Goal: Task Accomplishment & Management: Use online tool/utility

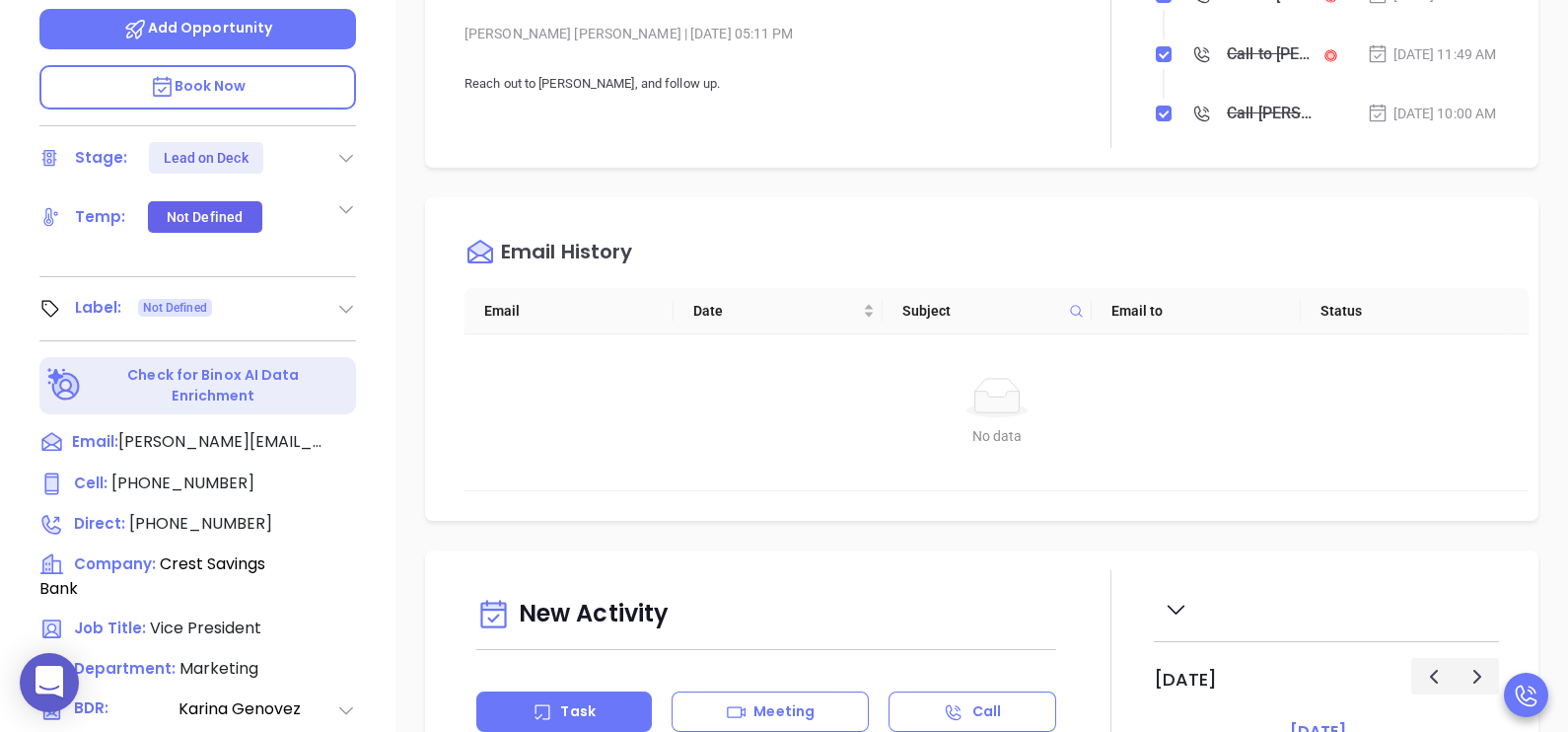
scroll to position [640, 0]
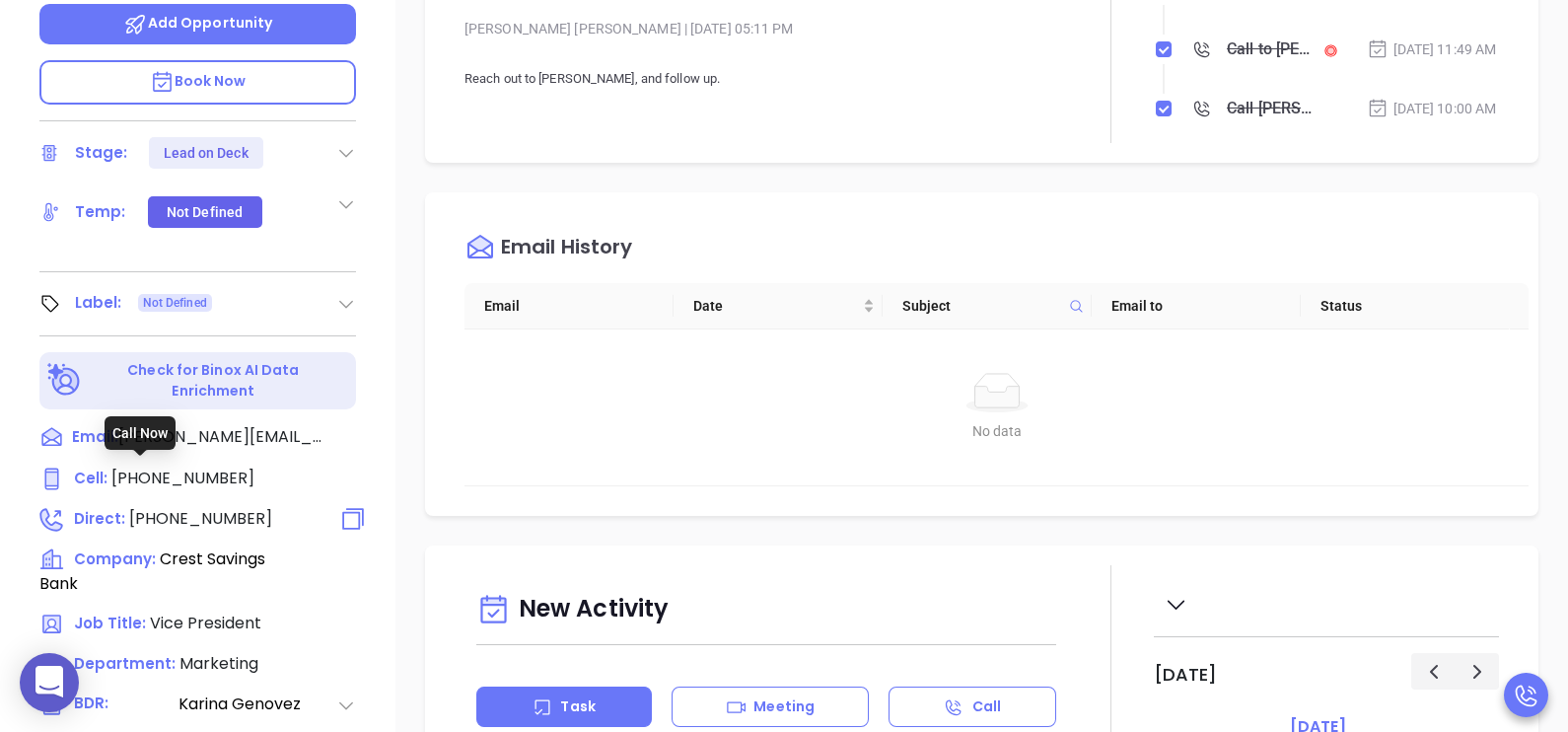
click at [217, 507] on span "[PHONE_NUMBER]" at bounding box center [201, 518] width 143 height 23
type input "[PHONE_NUMBER]"
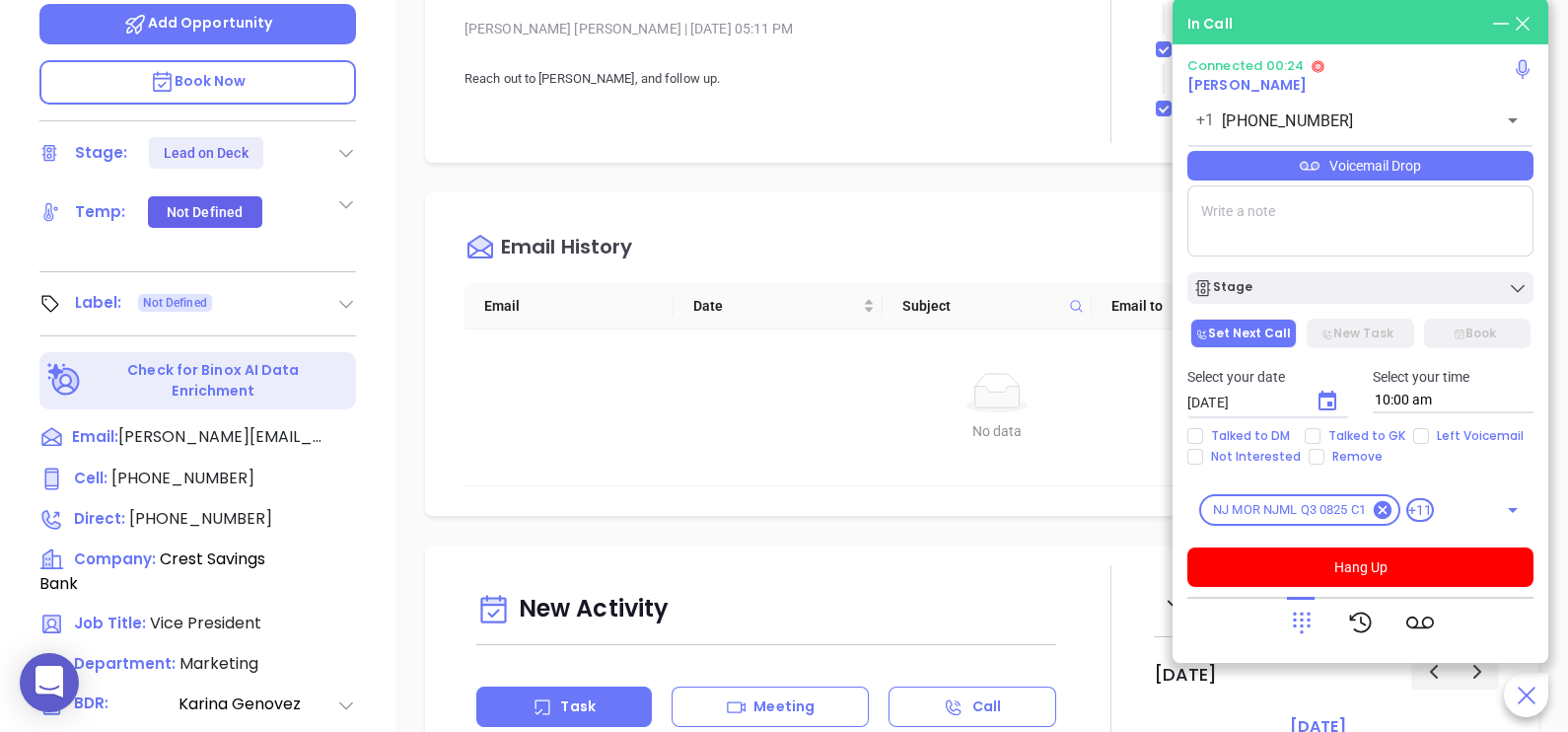
click at [1476, 170] on div "Voicemail Drop" at bounding box center [1360, 166] width 346 height 30
click at [1288, 620] on icon at bounding box center [1302, 623] width 28 height 28
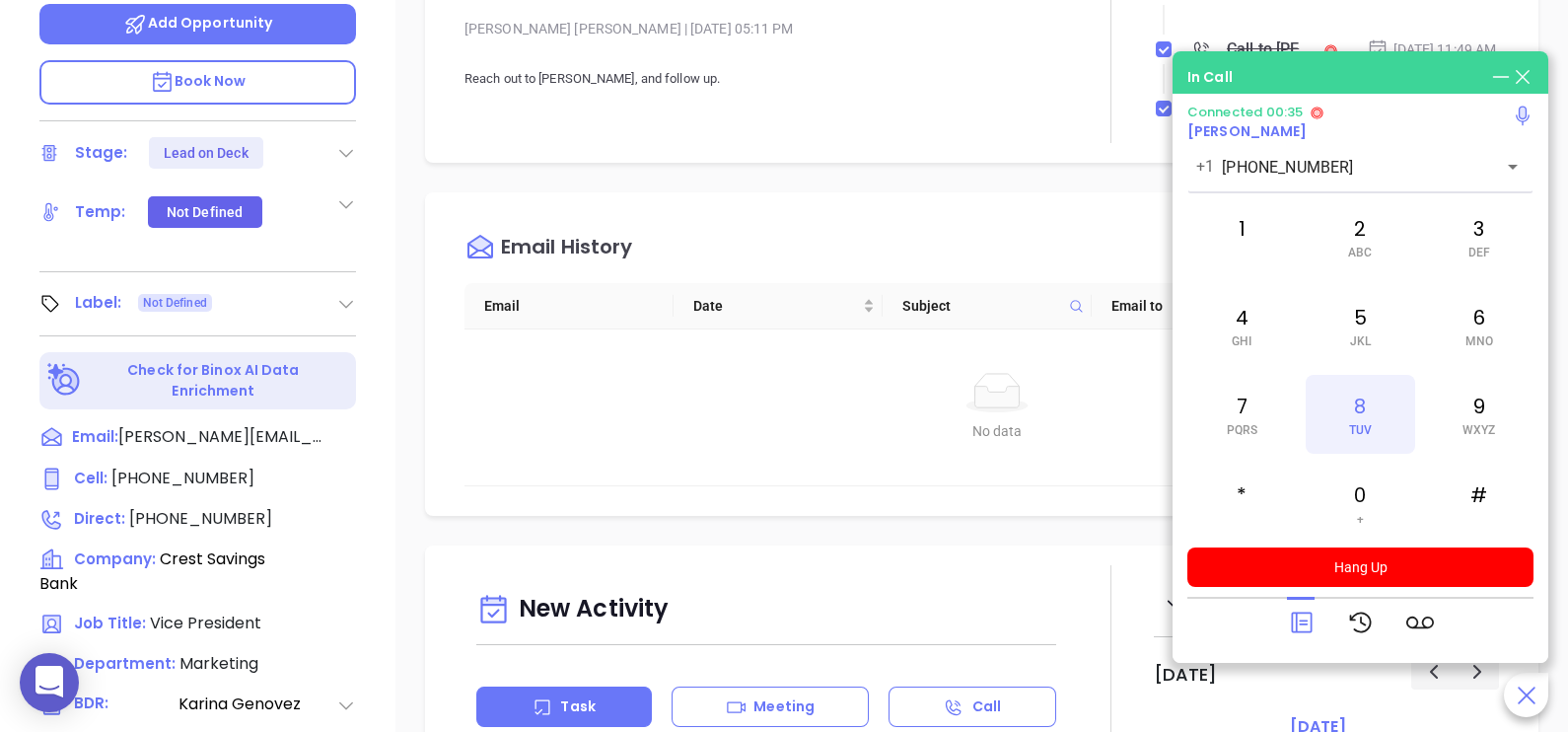
click at [1362, 409] on div "8 TUV" at bounding box center [1359, 414] width 108 height 79
click at [385, 339] on div "[PERSON_NAME] Vice President Crest Savings Bank Lead Stage: Lead on Deck Add Op…" at bounding box center [198, 86] width 396 height 915
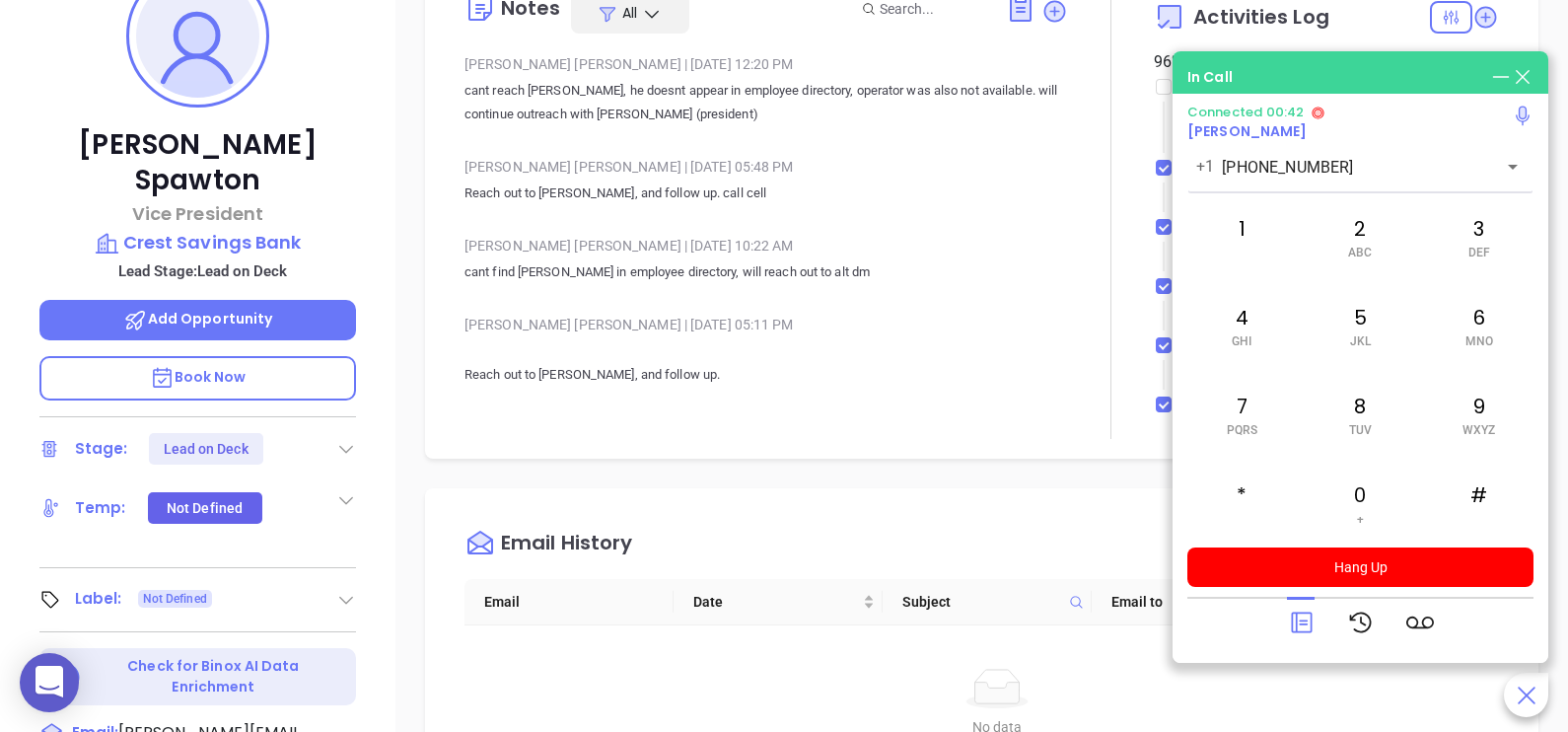
scroll to position [295, 0]
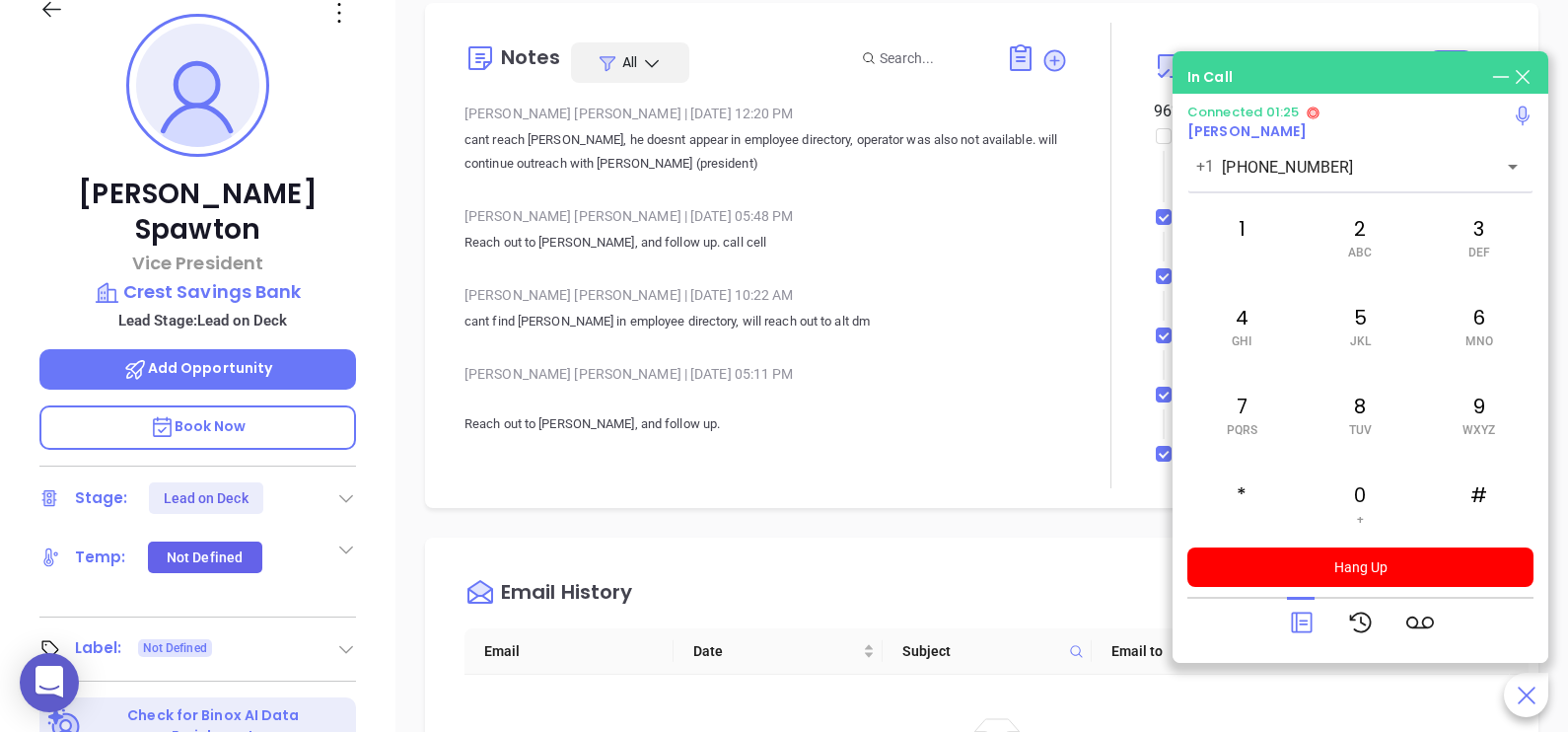
click at [1308, 635] on icon at bounding box center [1302, 623] width 28 height 28
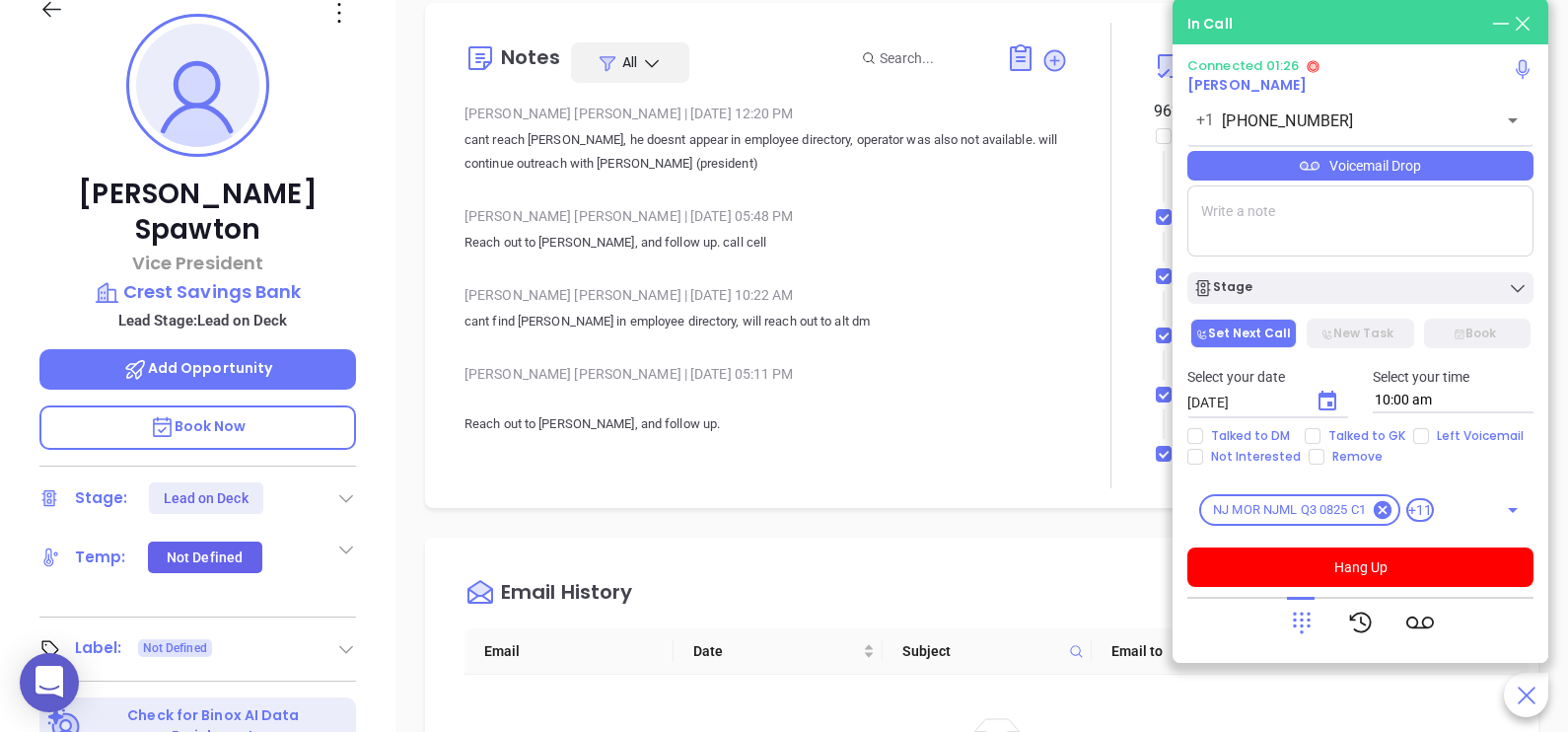
click at [1482, 176] on div "Voicemail Drop" at bounding box center [1360, 166] width 346 height 30
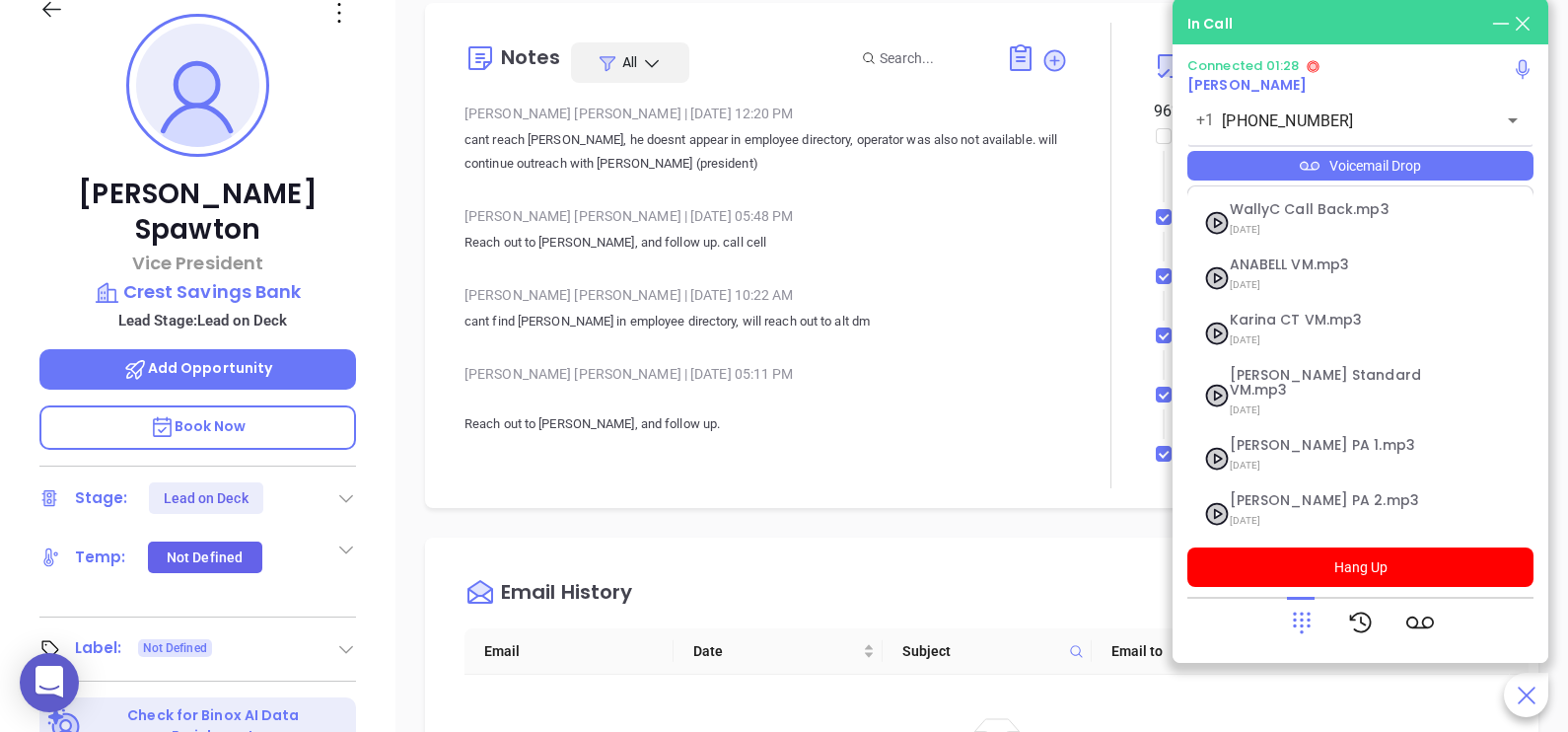
scroll to position [271, 0]
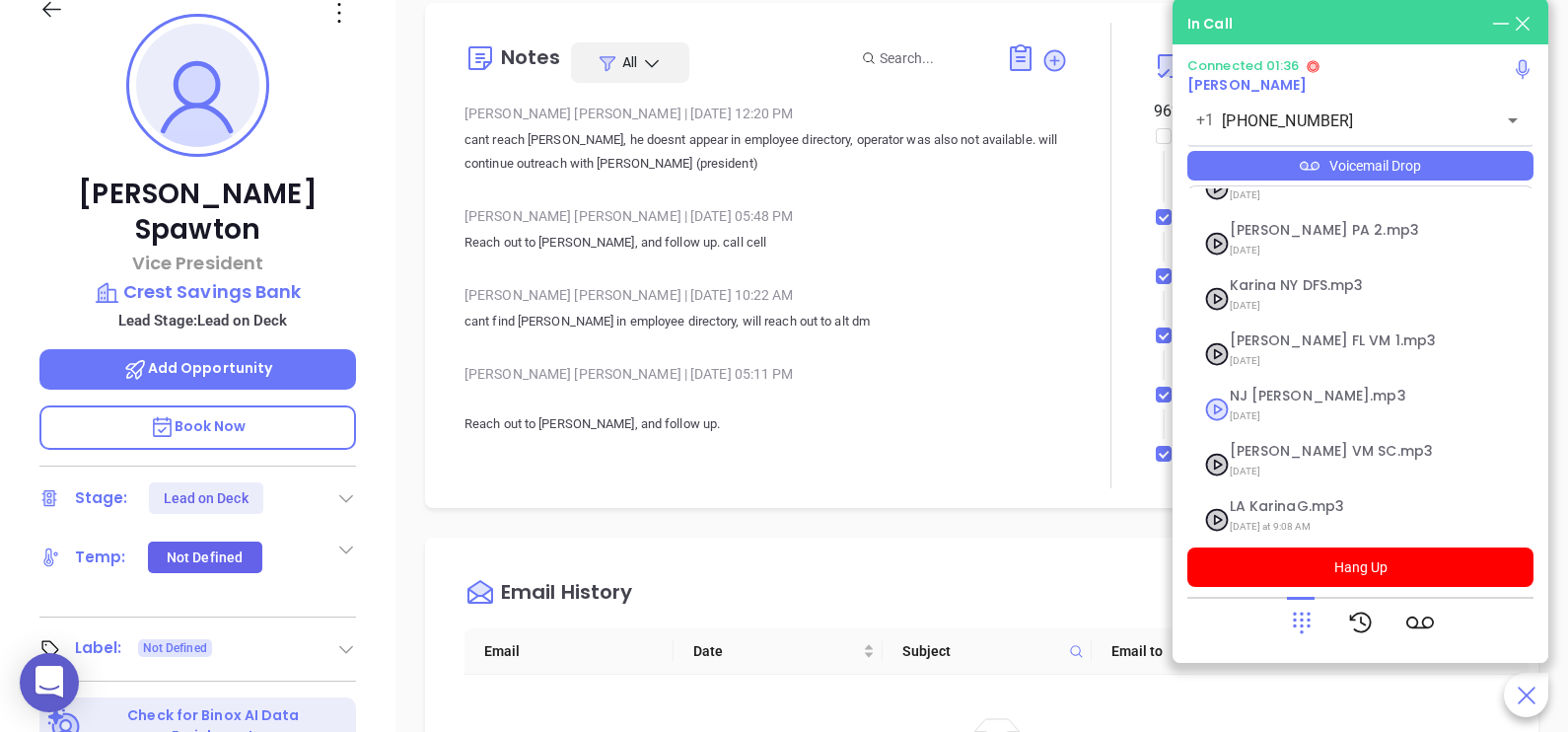
click at [1282, 404] on span "[DATE]" at bounding box center [1335, 417] width 213 height 26
checkbox input "true"
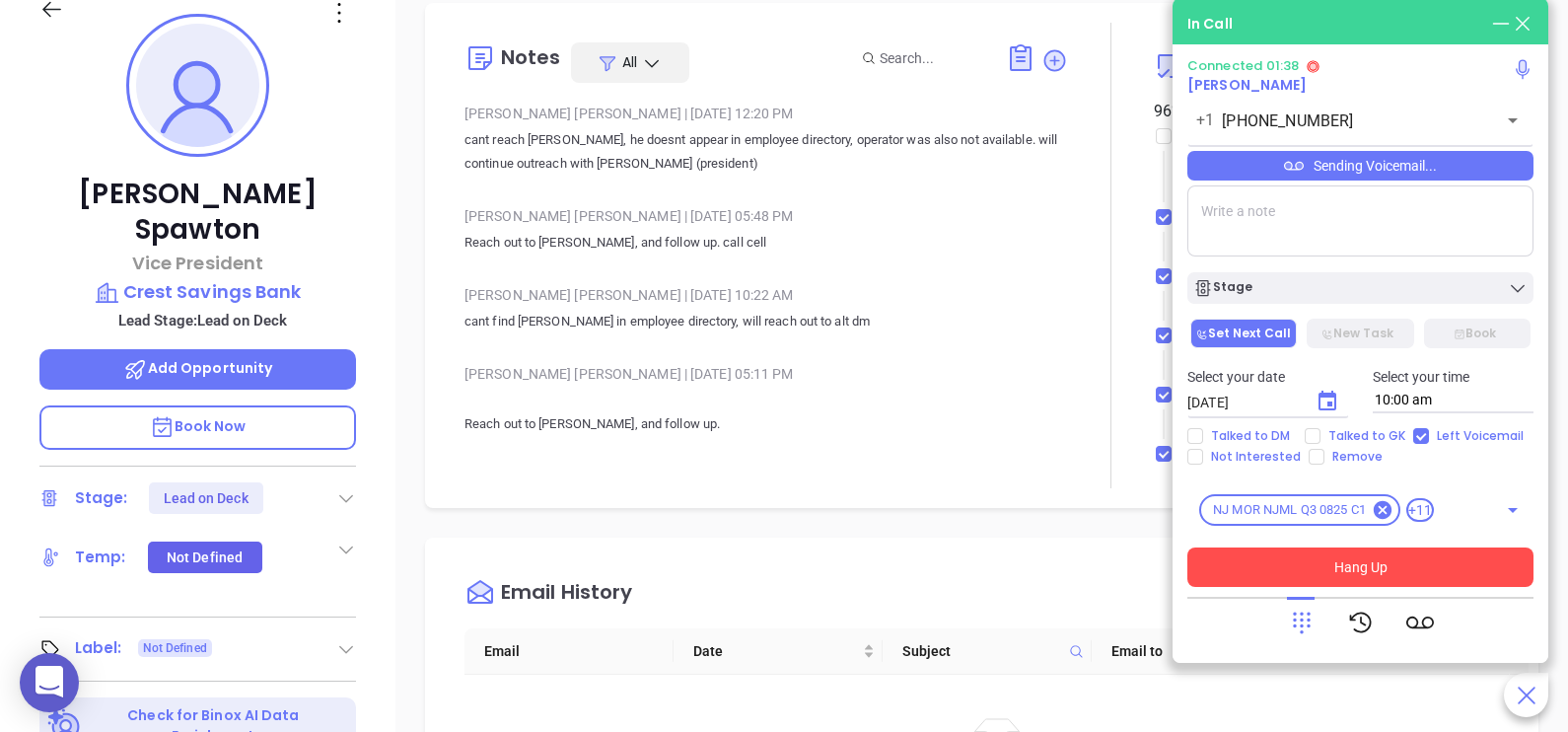
click at [1336, 573] on button "Hang Up" at bounding box center [1360, 567] width 346 height 40
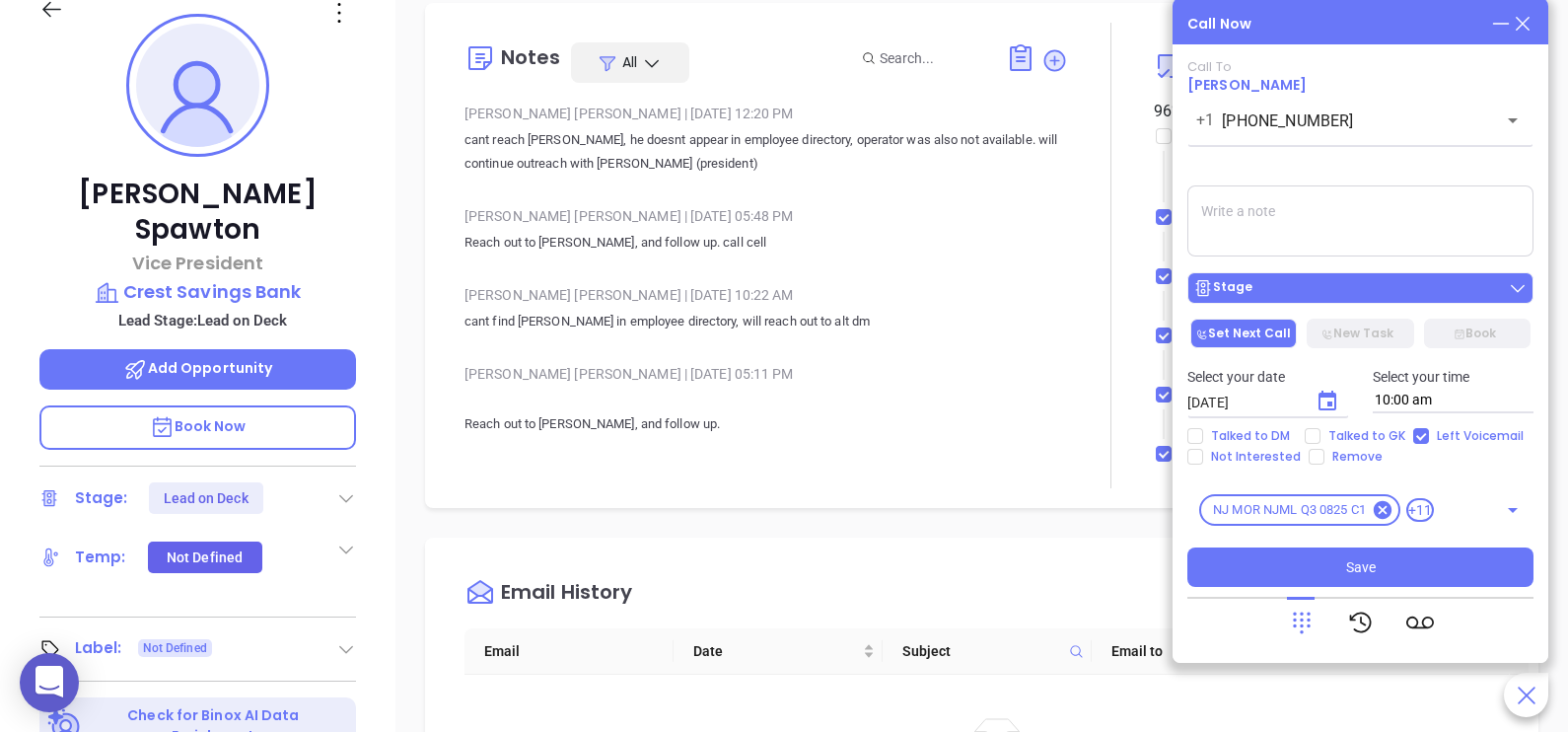
click at [1355, 284] on div "Stage" at bounding box center [1360, 288] width 334 height 20
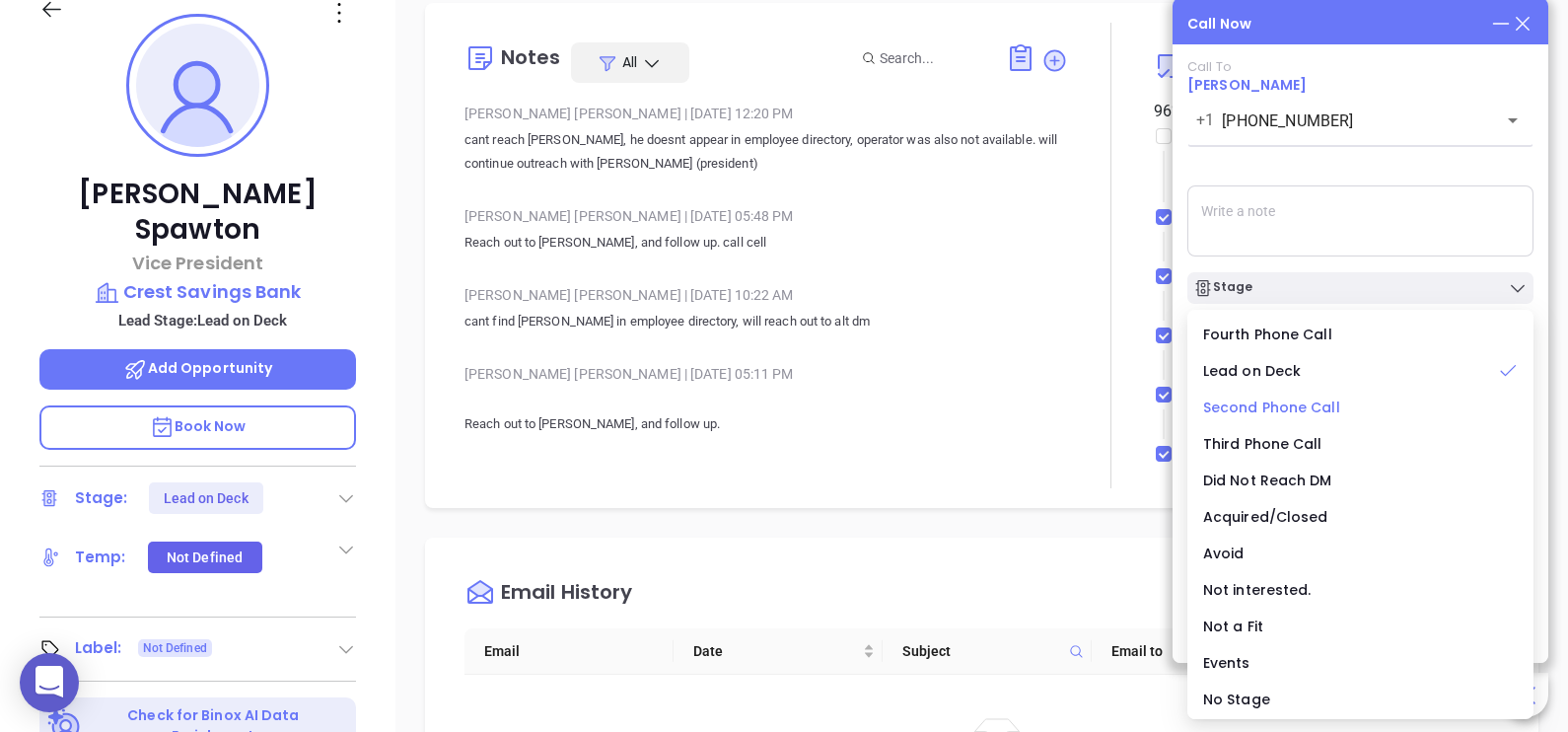
click at [1311, 405] on span "Second Phone Call" at bounding box center [1272, 408] width 137 height 20
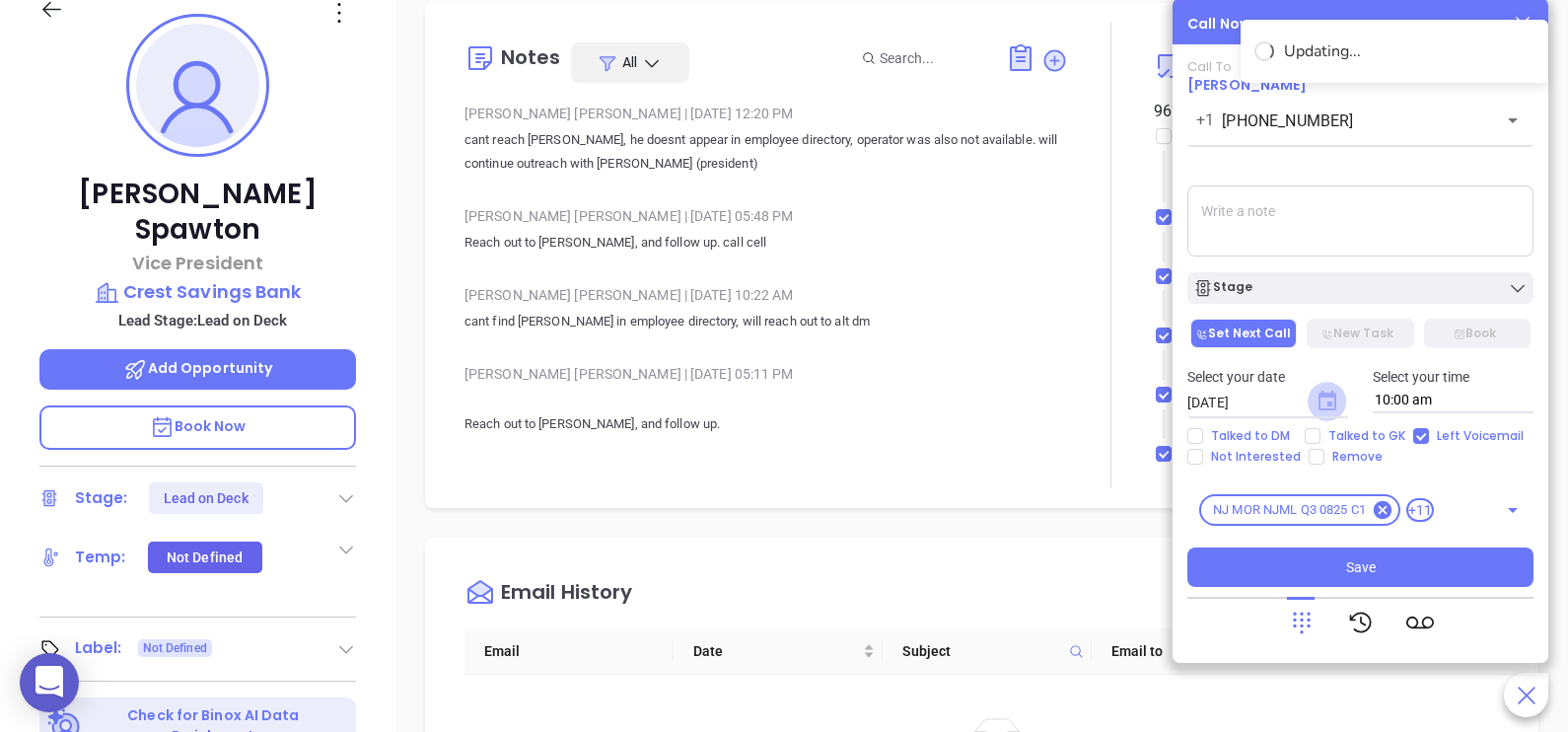
click at [1329, 409] on icon "Choose date, selected date is Sep 4, 2025" at bounding box center [1327, 401] width 18 height 20
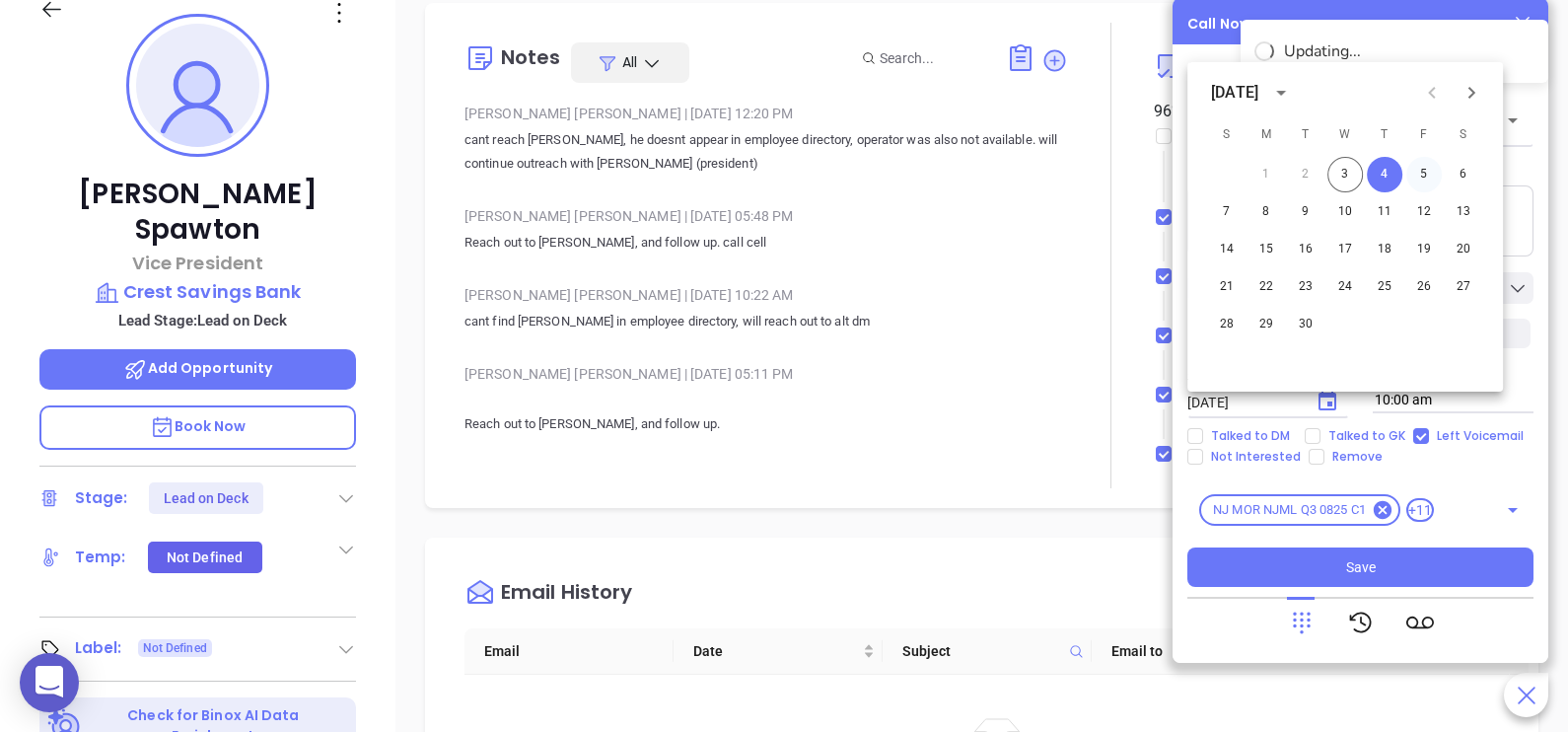
click at [1420, 178] on button "5" at bounding box center [1424, 175] width 36 height 36
type input "[DATE]"
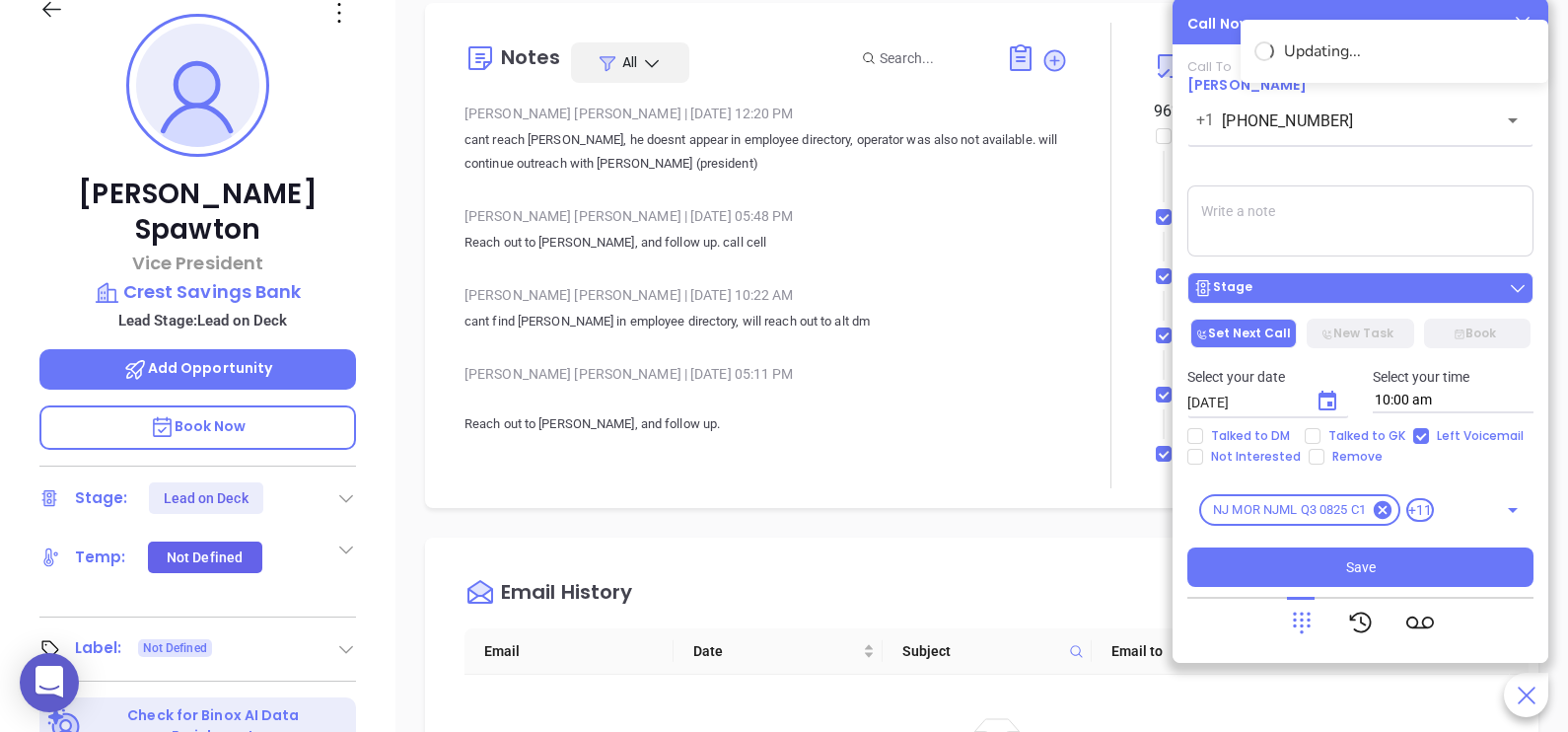
click at [1329, 276] on button "Stage" at bounding box center [1360, 288] width 346 height 32
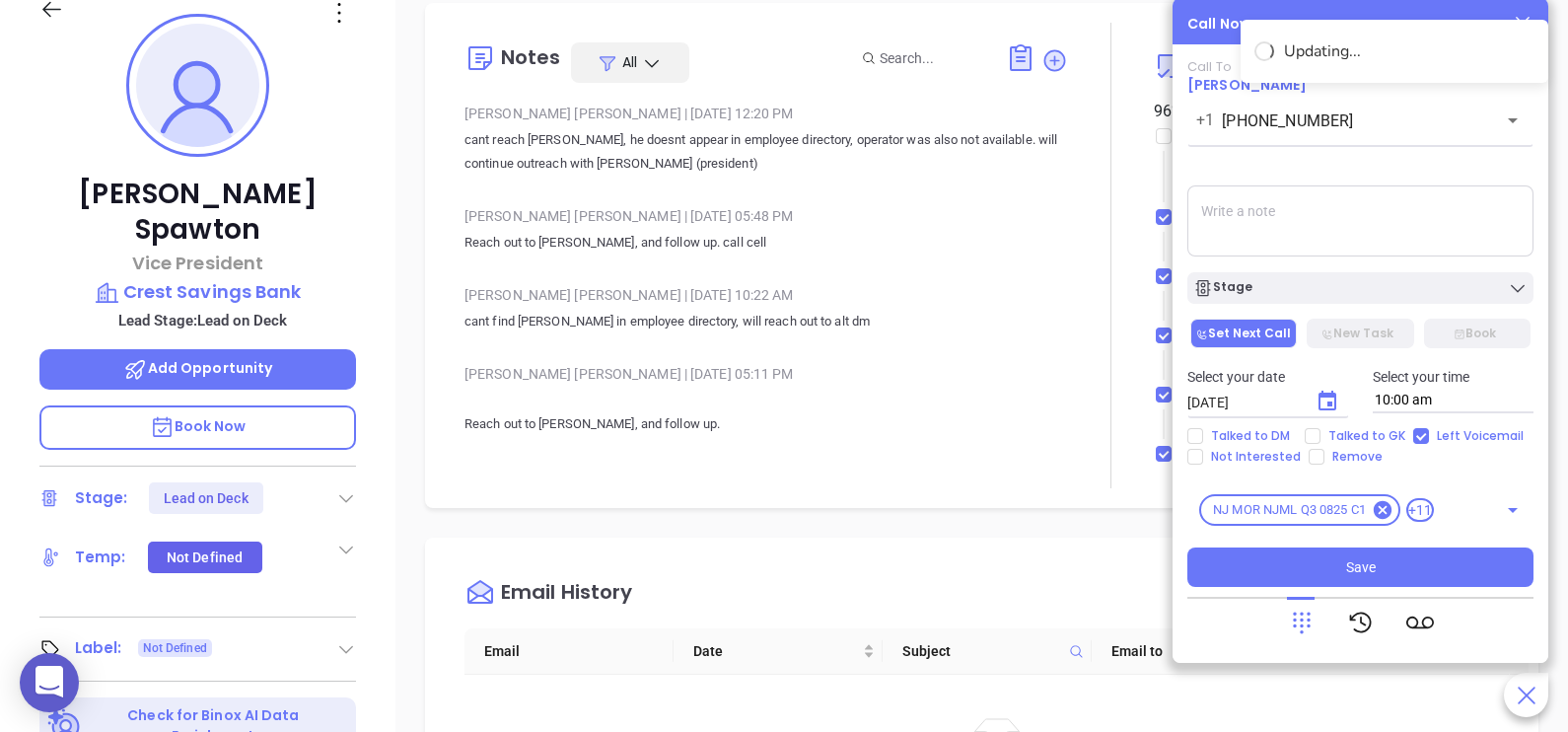
click at [1376, 262] on div "Call To [PERSON_NAME] [PHONE_NUMBER] ​ Sending Voicemail... Stage Set Next Call…" at bounding box center [1360, 322] width 346 height 527
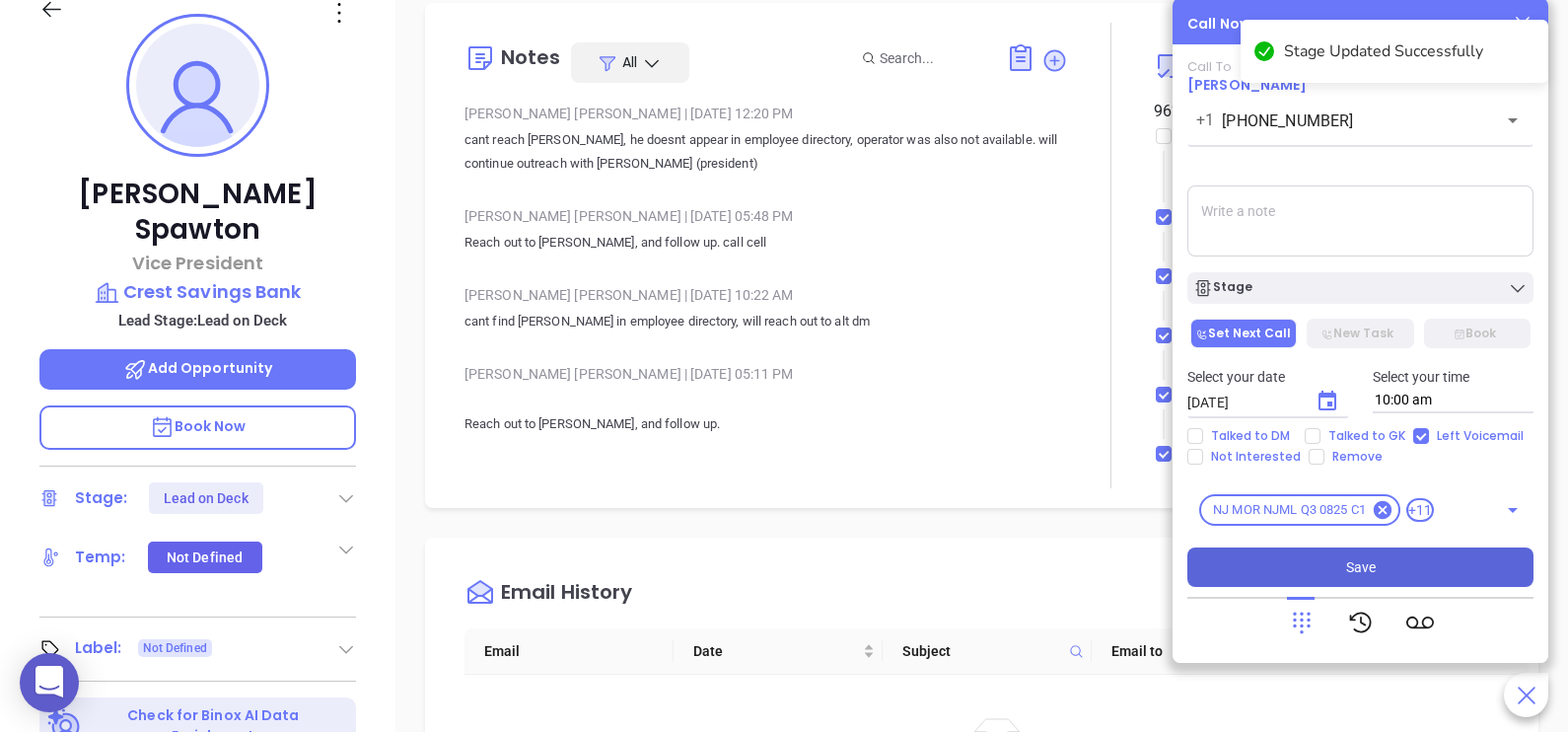
click at [1316, 572] on button "Save" at bounding box center [1360, 567] width 346 height 40
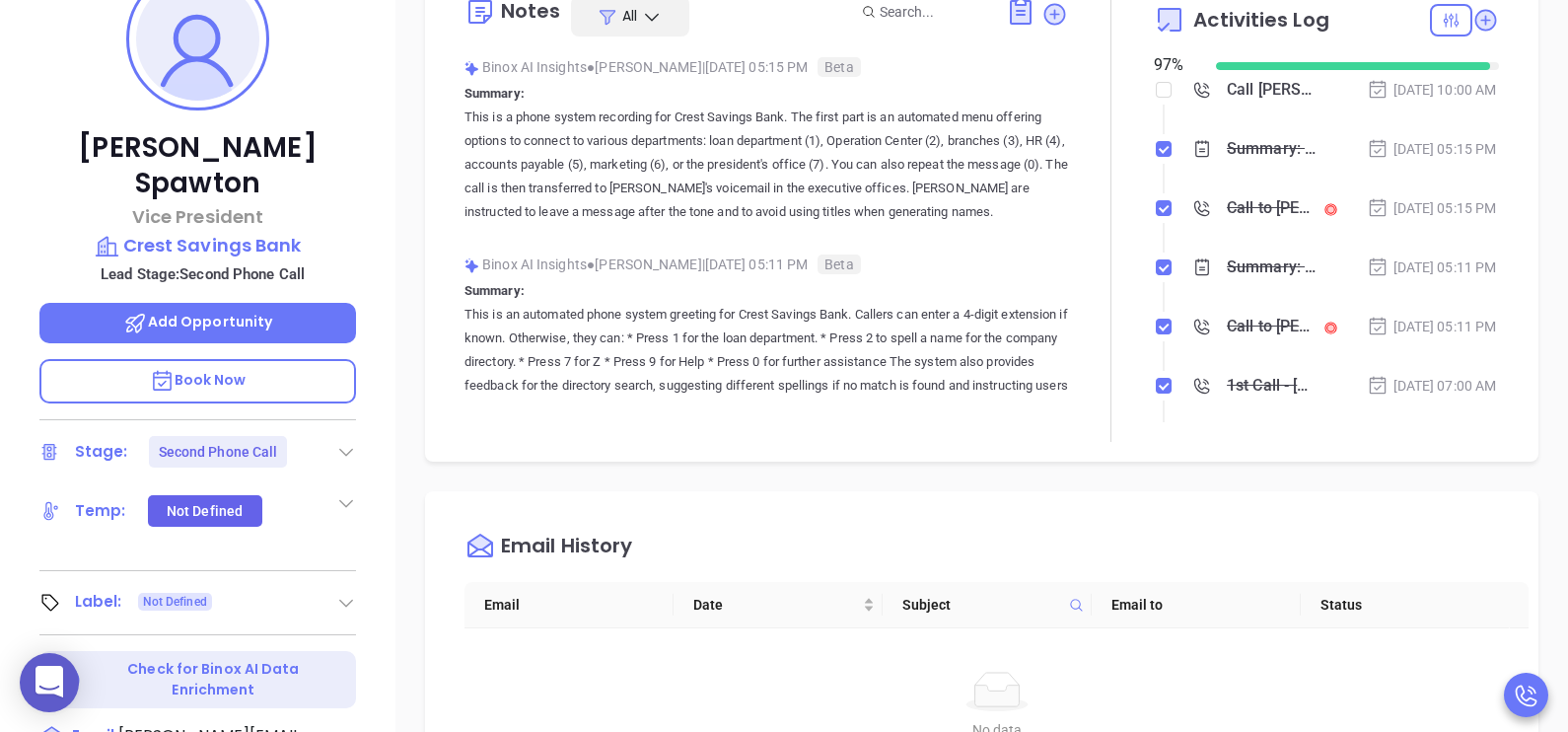
scroll to position [345, 0]
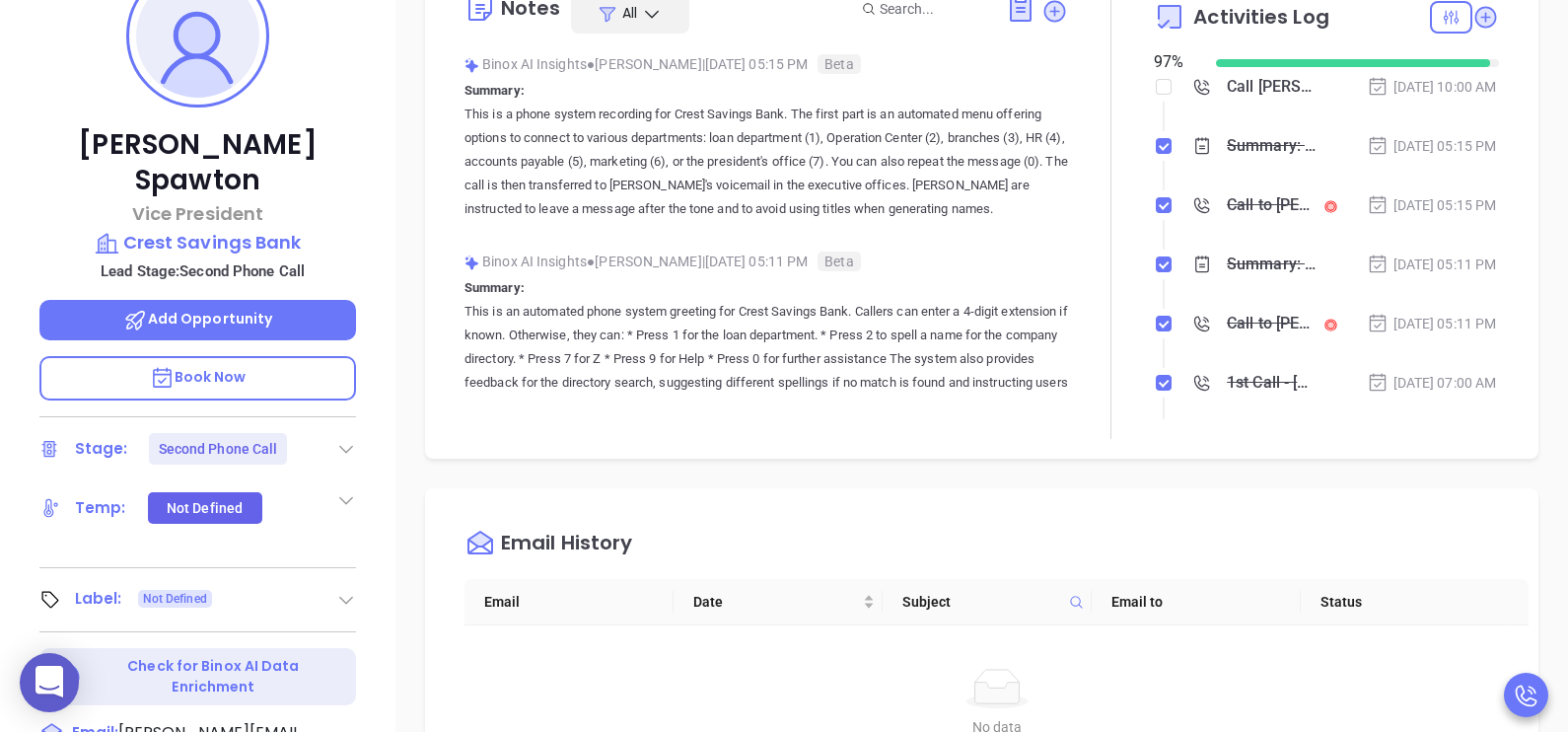
click at [1456, 252] on li "Call to [PERSON_NAME] [DATE] 05:15 PM" at bounding box center [1328, 224] width 340 height 55
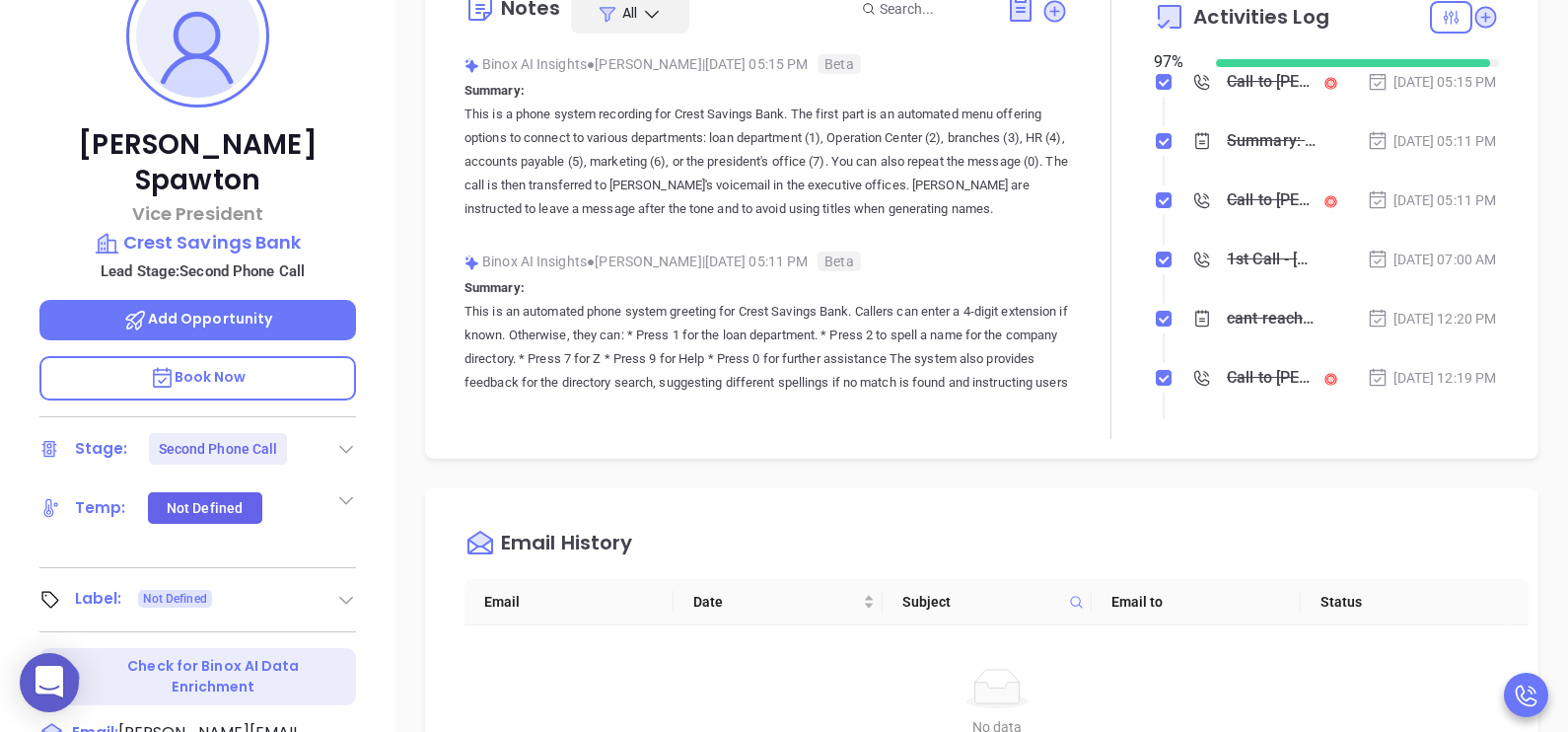
scroll to position [196, 0]
